Goal: Navigation & Orientation: Find specific page/section

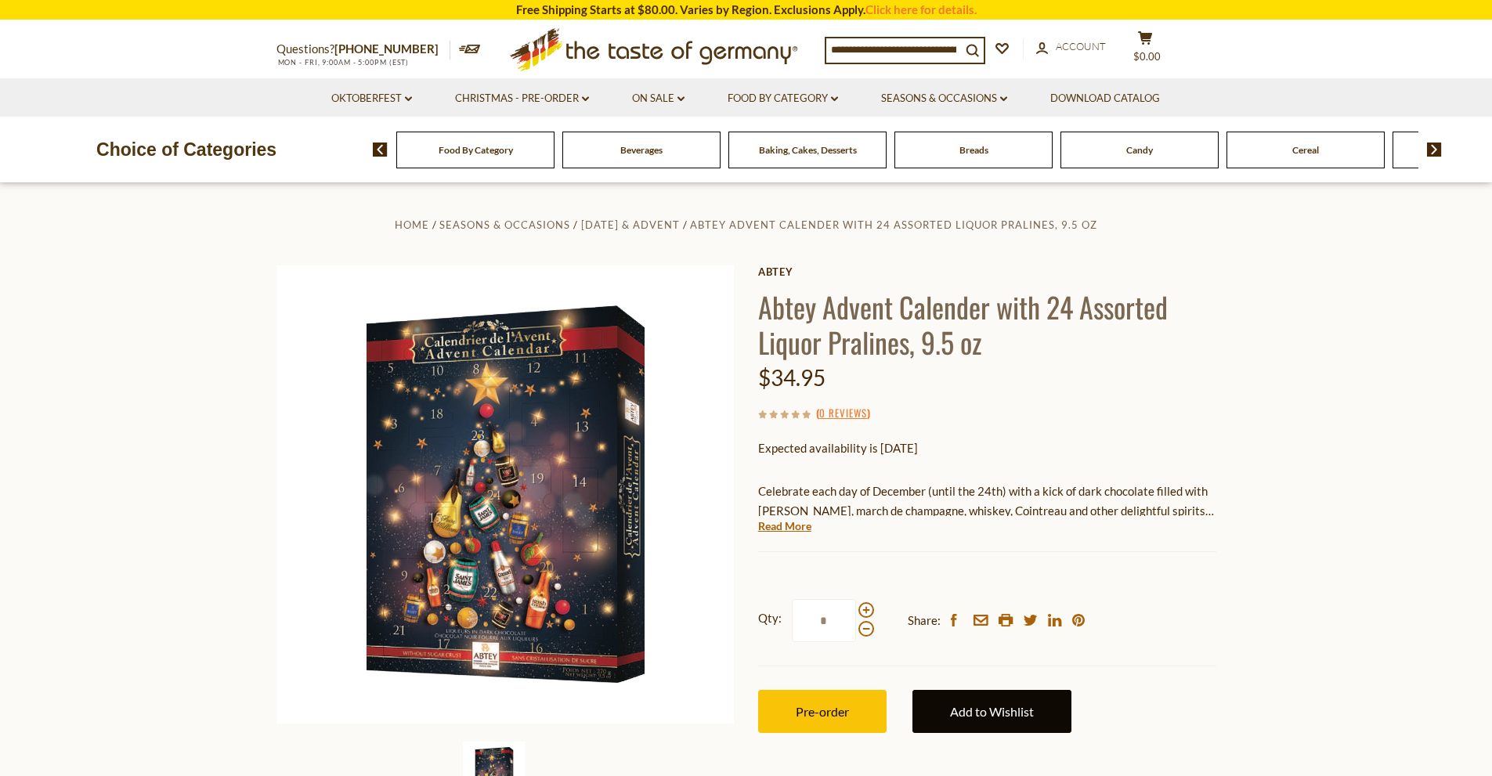
click at [1031, 705] on link "Add to Wishlist" at bounding box center [991, 711] width 159 height 43
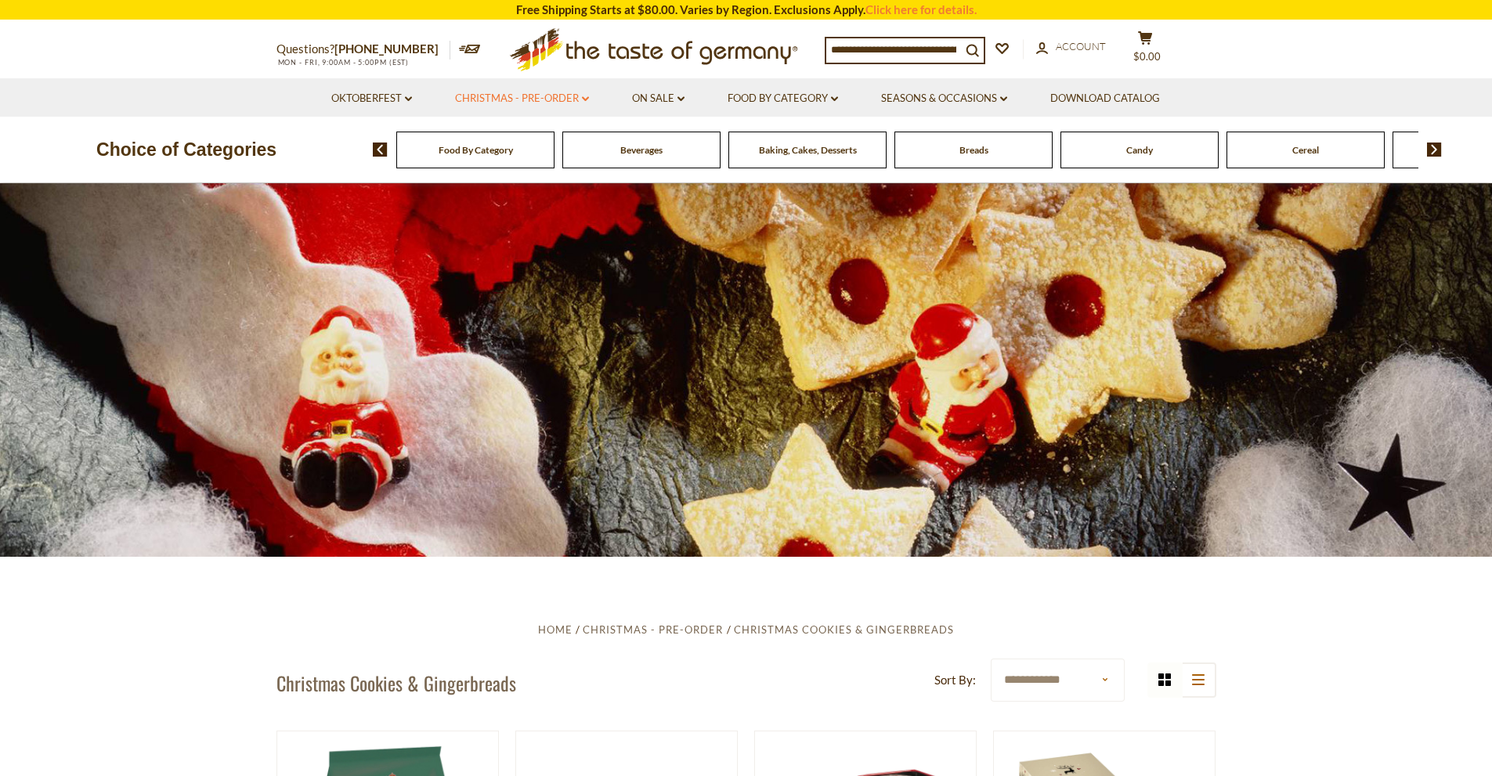
click at [585, 96] on icon "dropdown_arrow" at bounding box center [585, 98] width 7 height 5
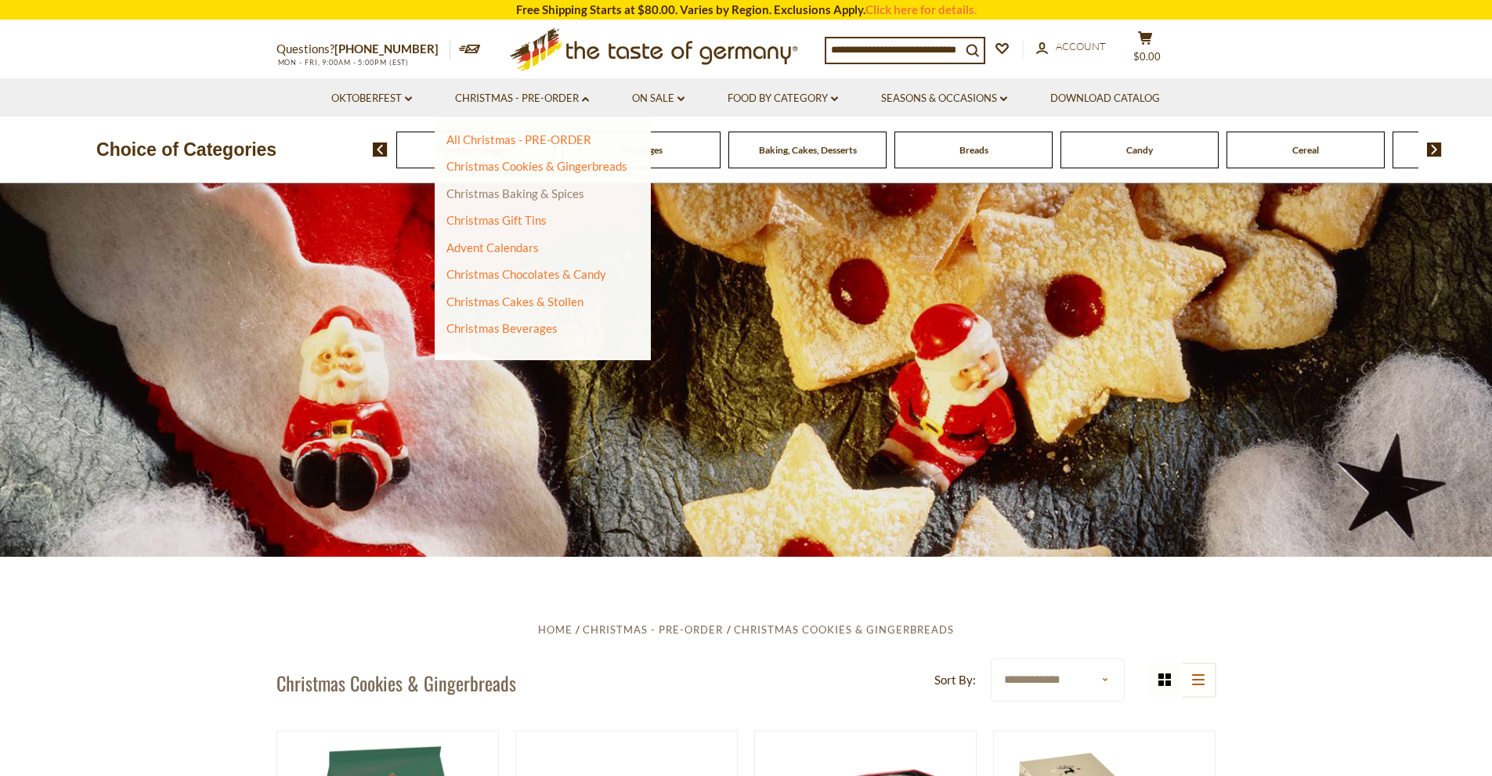
click at [482, 193] on link "Christmas Baking & Spices" at bounding box center [515, 193] width 138 height 14
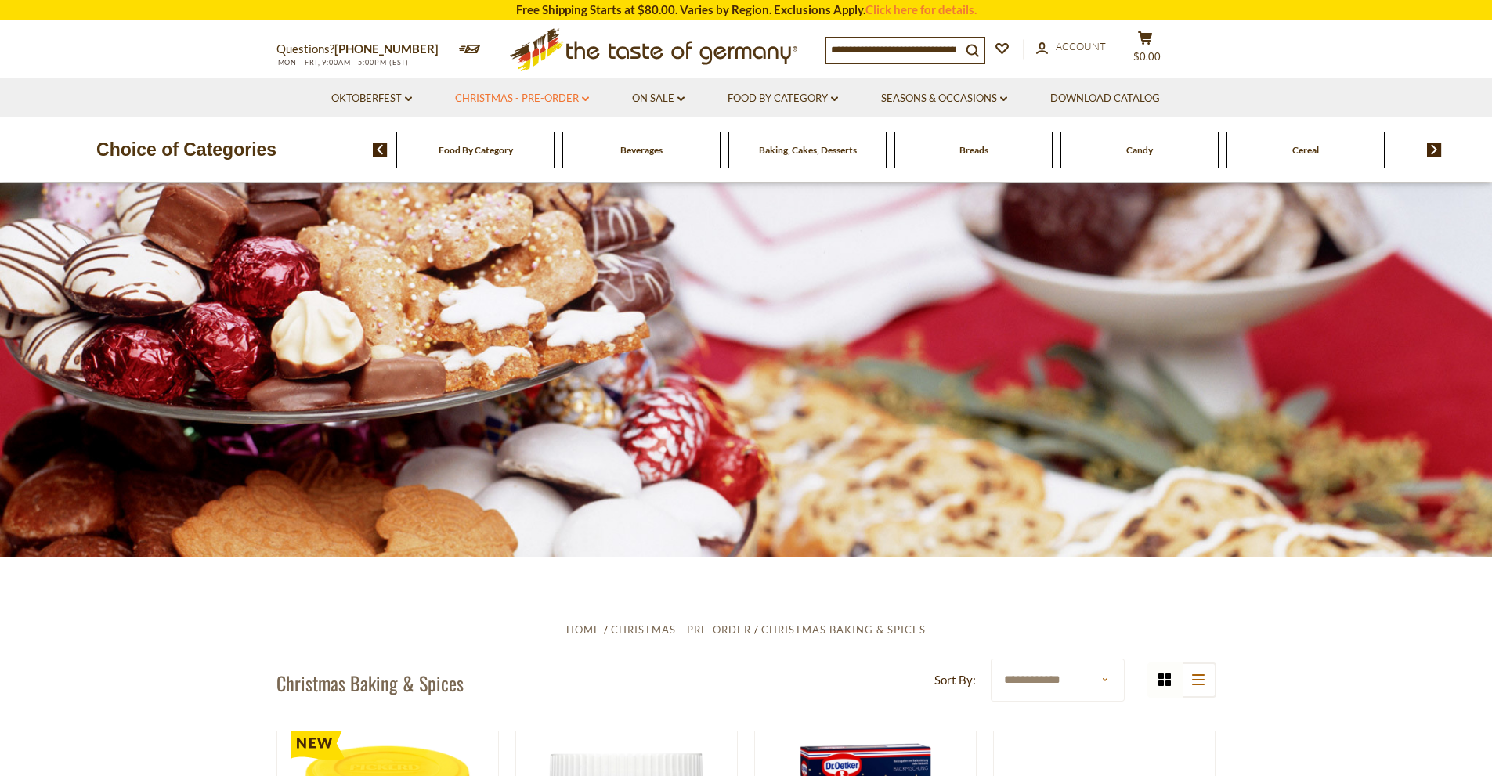
click at [584, 96] on icon "dropdown_arrow" at bounding box center [585, 98] width 7 height 5
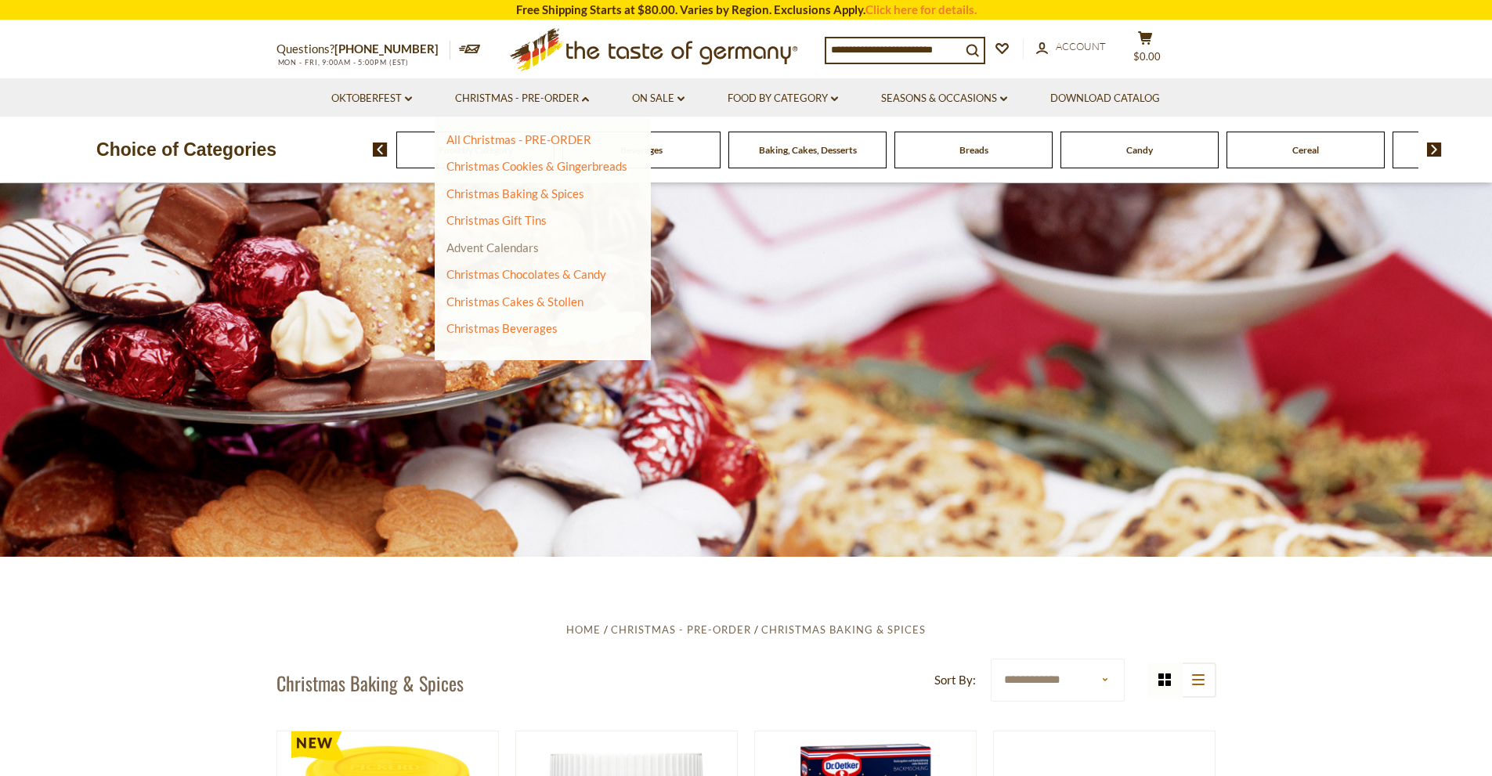
click at [520, 251] on link "Advent Calendars" at bounding box center [492, 247] width 92 height 14
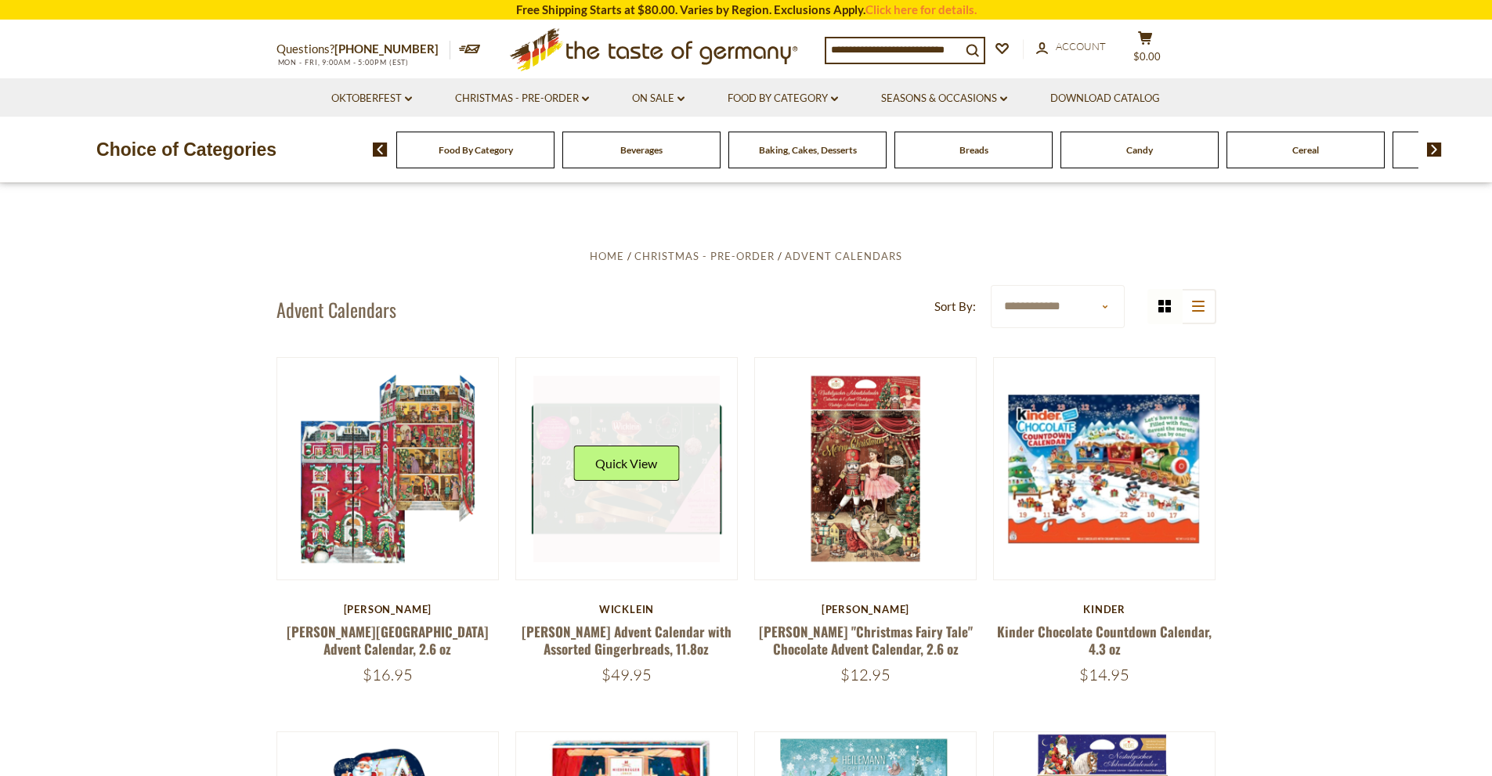
click at [614, 505] on link at bounding box center [626, 469] width 186 height 186
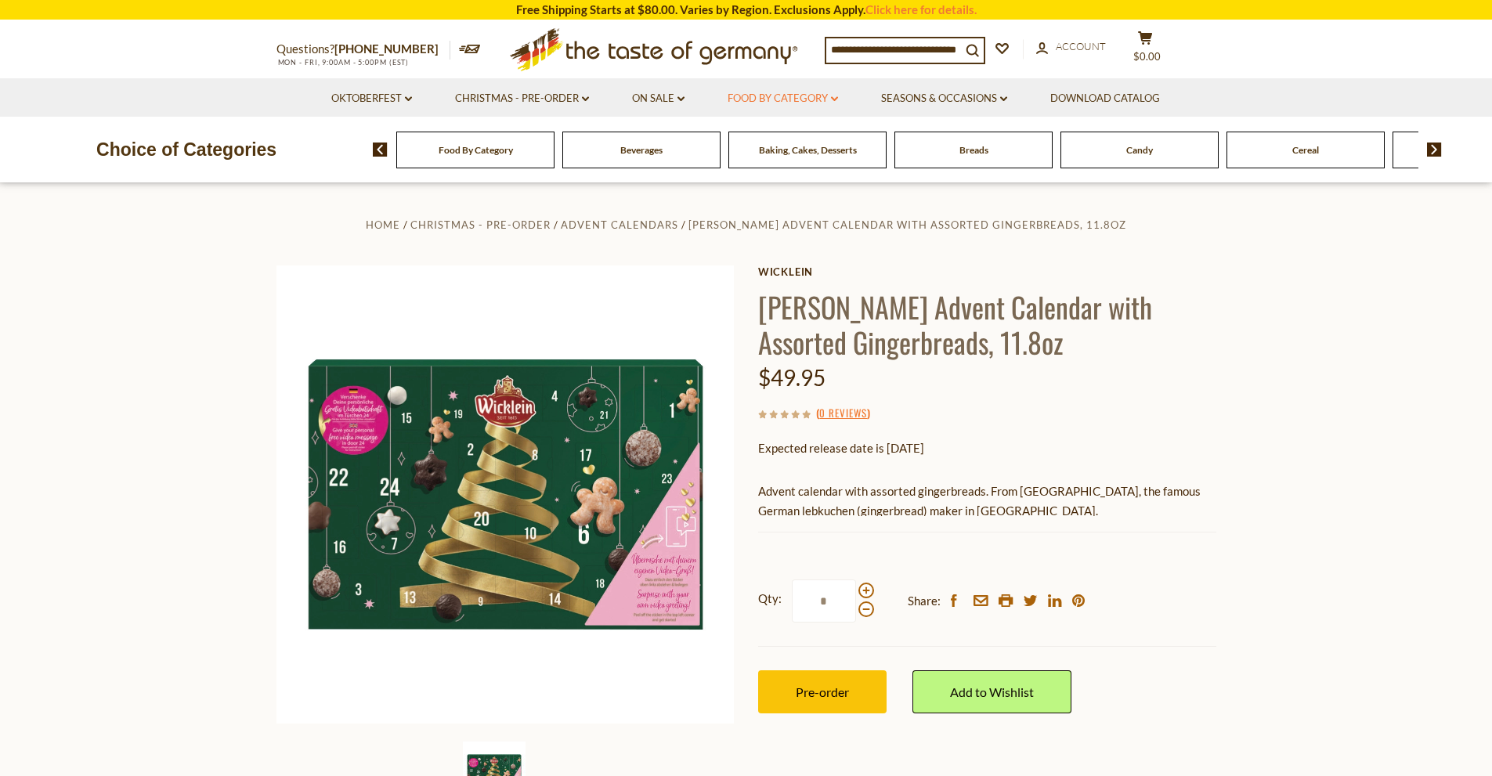
click at [836, 99] on icon at bounding box center [834, 98] width 7 height 5
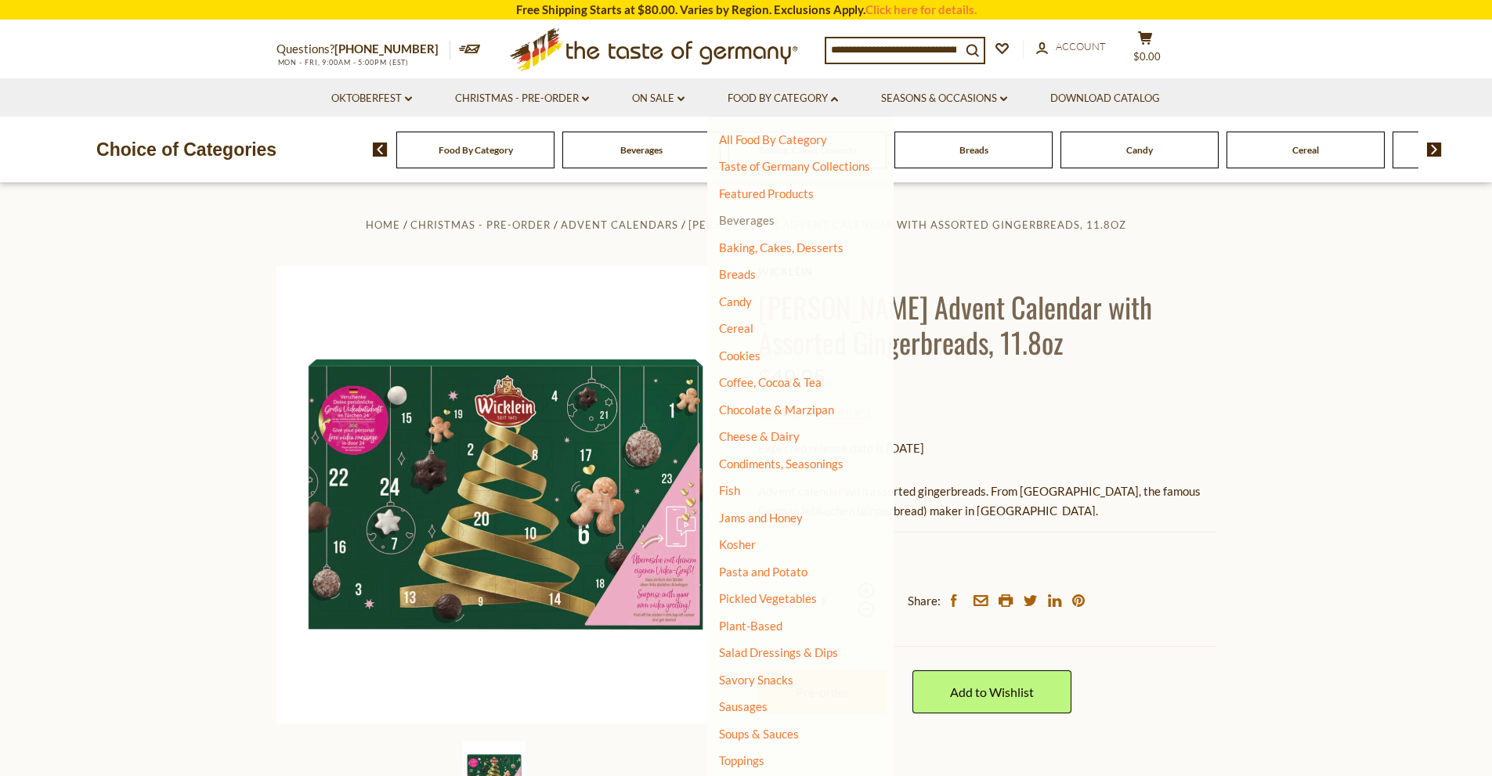
click at [754, 217] on link "Beverages" at bounding box center [747, 220] width 56 height 14
